Goal: Find specific page/section: Find specific page/section

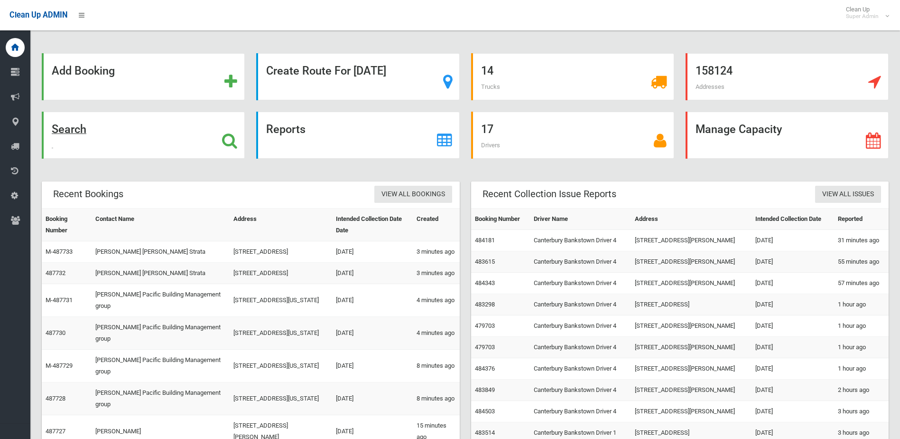
click at [105, 147] on div "Search" at bounding box center [143, 135] width 203 height 47
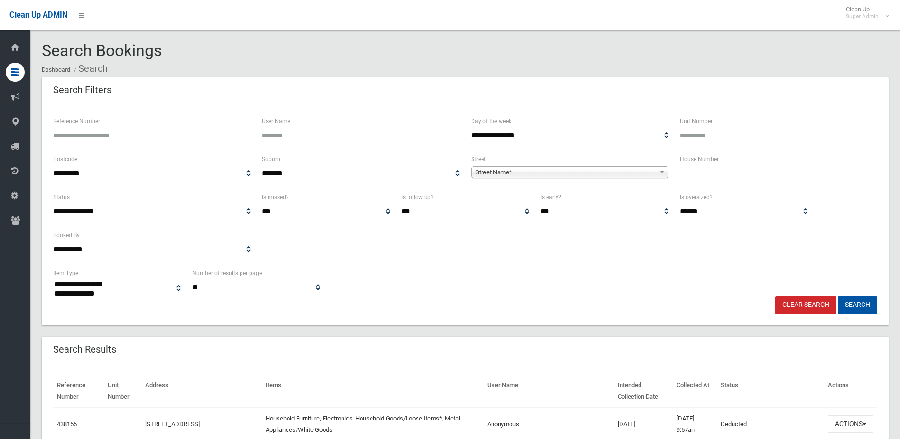
select select
click at [703, 180] on input "text" at bounding box center [778, 174] width 197 height 18
type input "***"
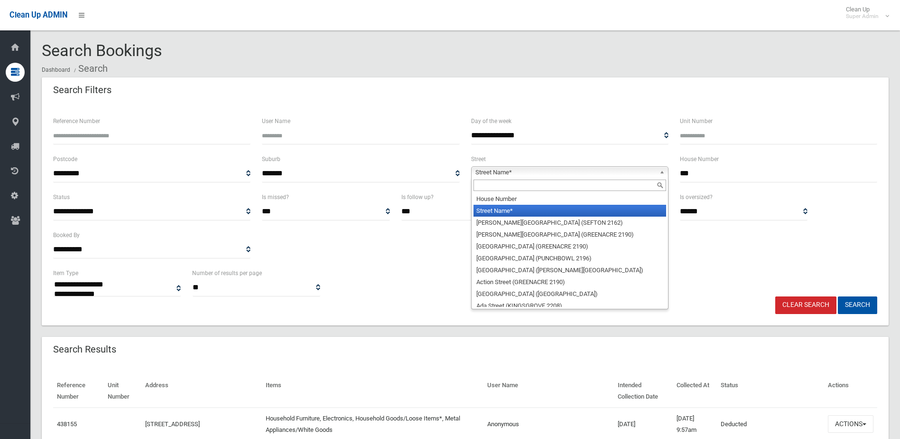
click at [618, 166] on link "Street Name*" at bounding box center [569, 172] width 197 height 12
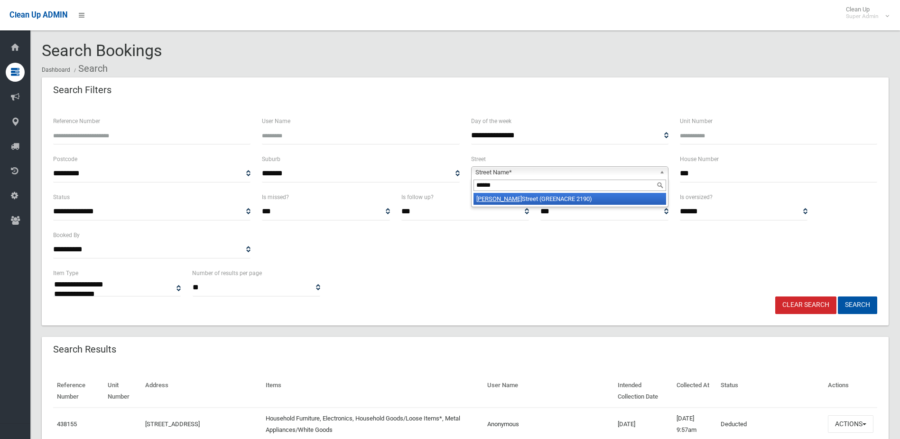
type input "******"
click at [498, 197] on li "Wilbur Street (GREENACRE 2190)" at bounding box center [570, 199] width 193 height 12
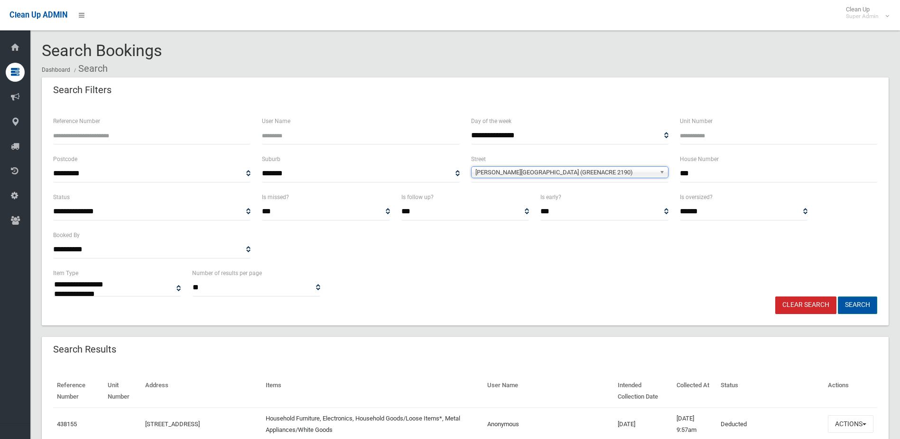
click at [865, 302] on button "Search" at bounding box center [857, 305] width 39 height 18
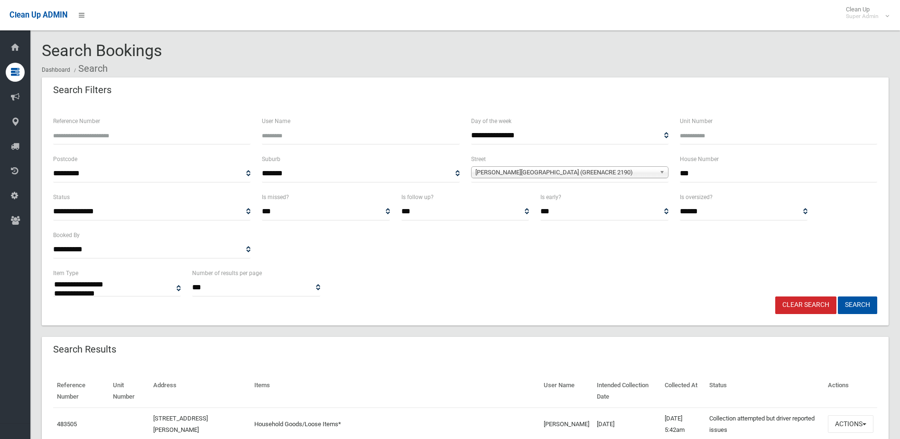
select select
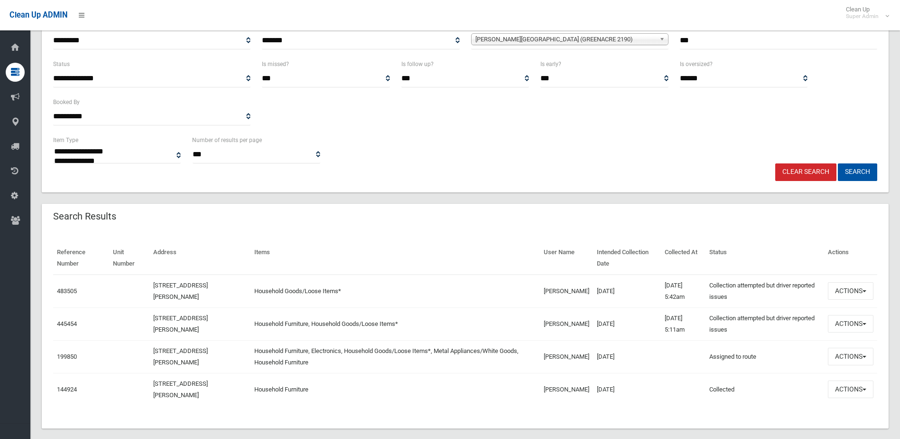
scroll to position [145, 0]
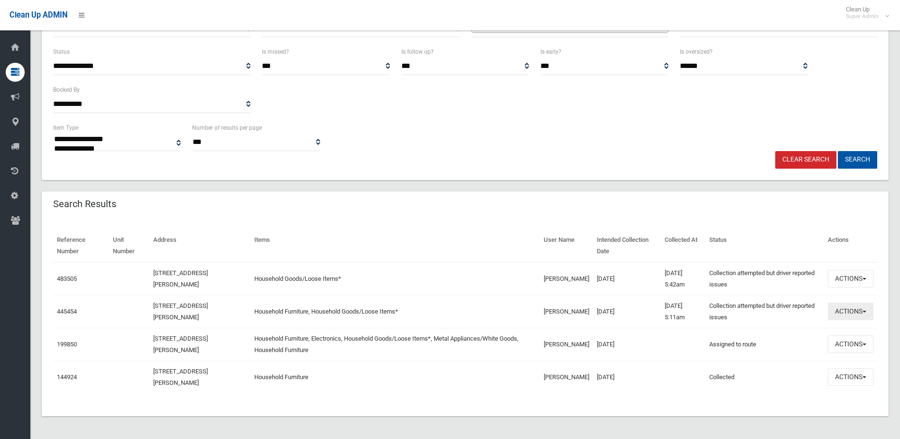
click at [842, 308] on button "Actions" at bounding box center [851, 311] width 46 height 18
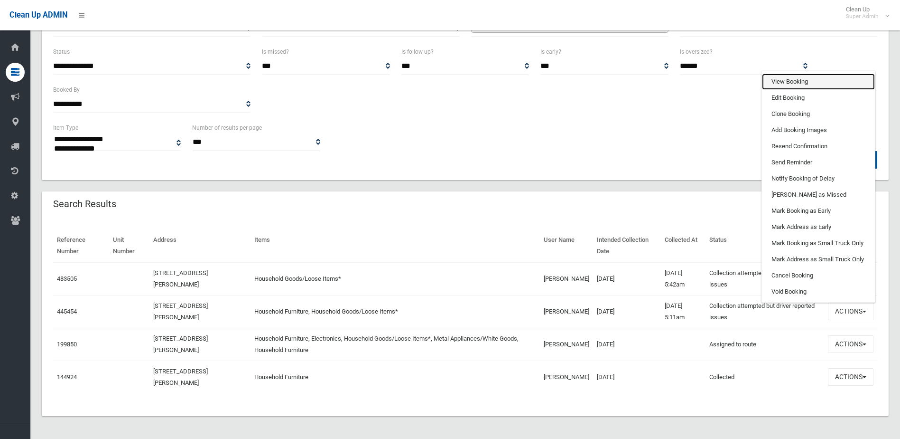
click at [815, 82] on link "View Booking" at bounding box center [818, 82] width 113 height 16
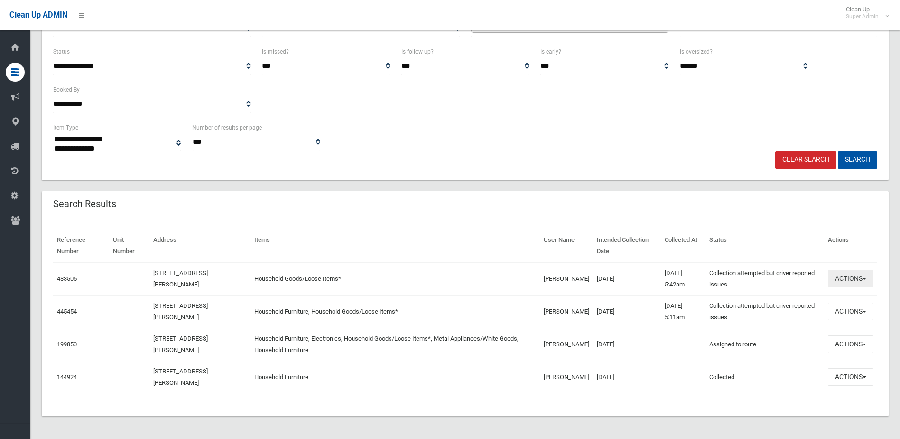
click at [867, 280] on button "Actions" at bounding box center [851, 279] width 46 height 18
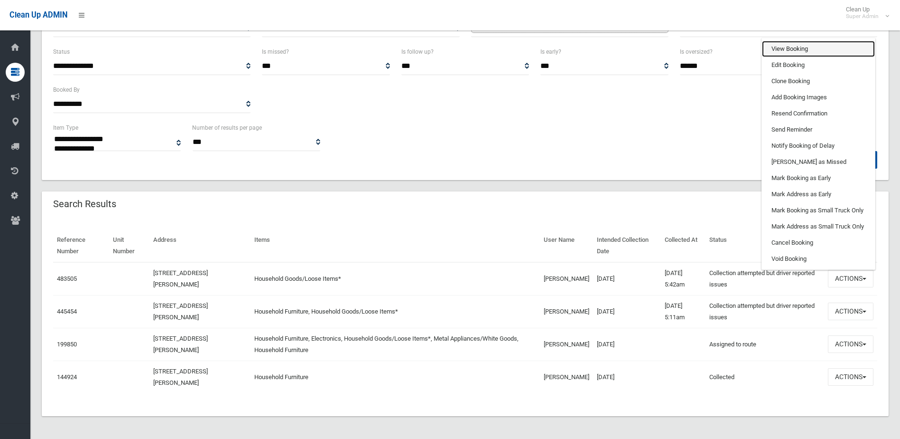
click at [821, 49] on link "View Booking" at bounding box center [818, 49] width 113 height 16
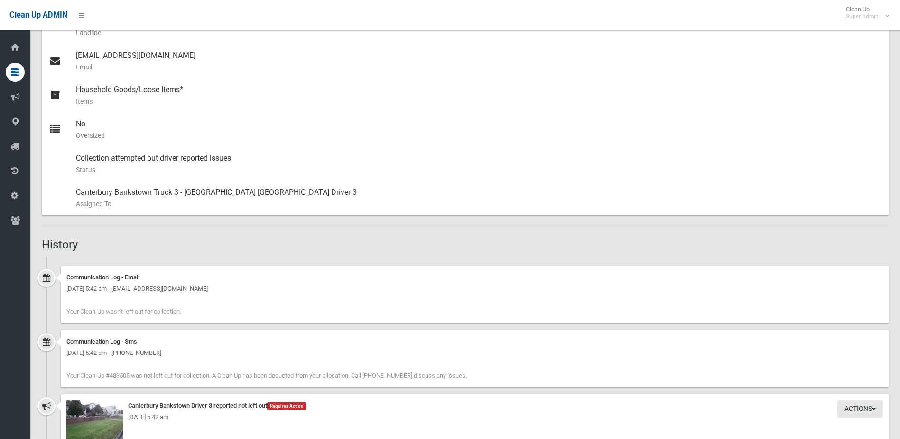
scroll to position [522, 0]
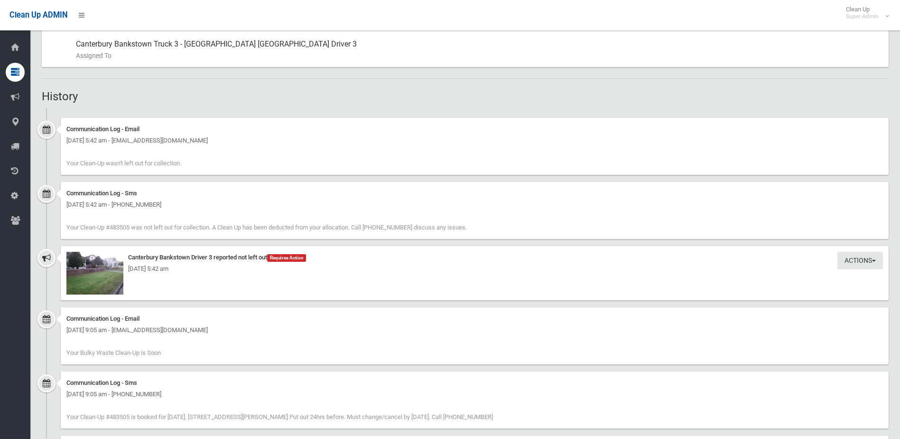
click at [102, 267] on div "[DATE] 5:42 am" at bounding box center [474, 268] width 817 height 11
click at [103, 281] on img at bounding box center [94, 273] width 57 height 43
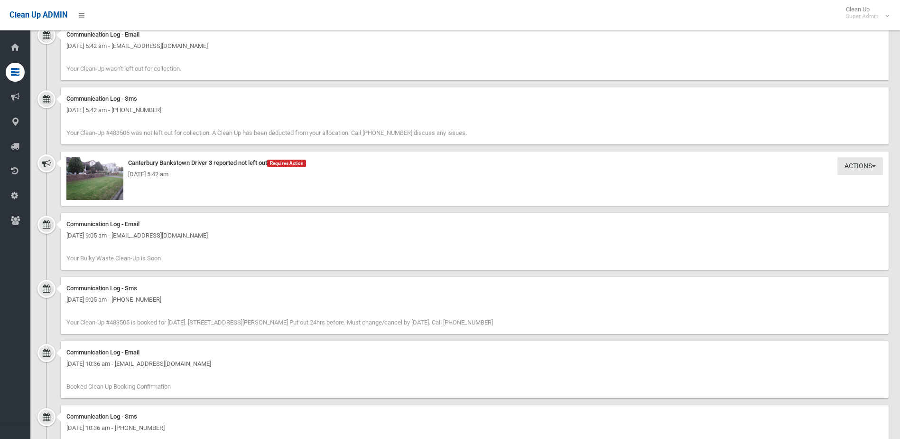
scroll to position [379, 0]
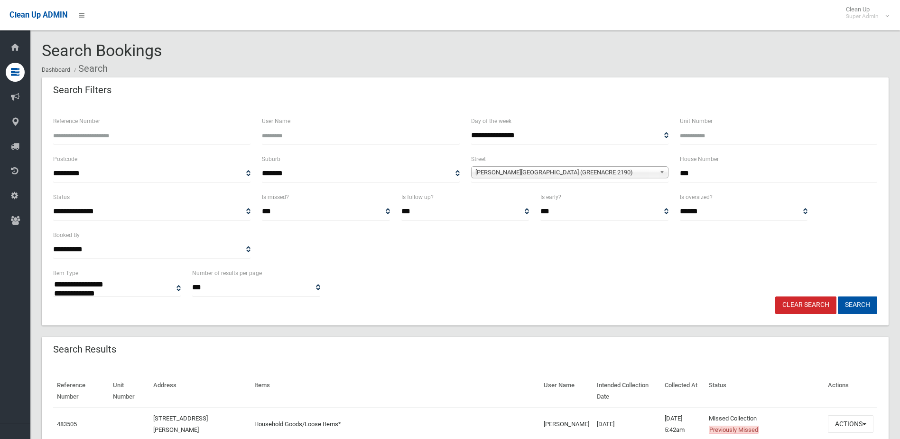
select select
